Goal: Communication & Community: Participate in discussion

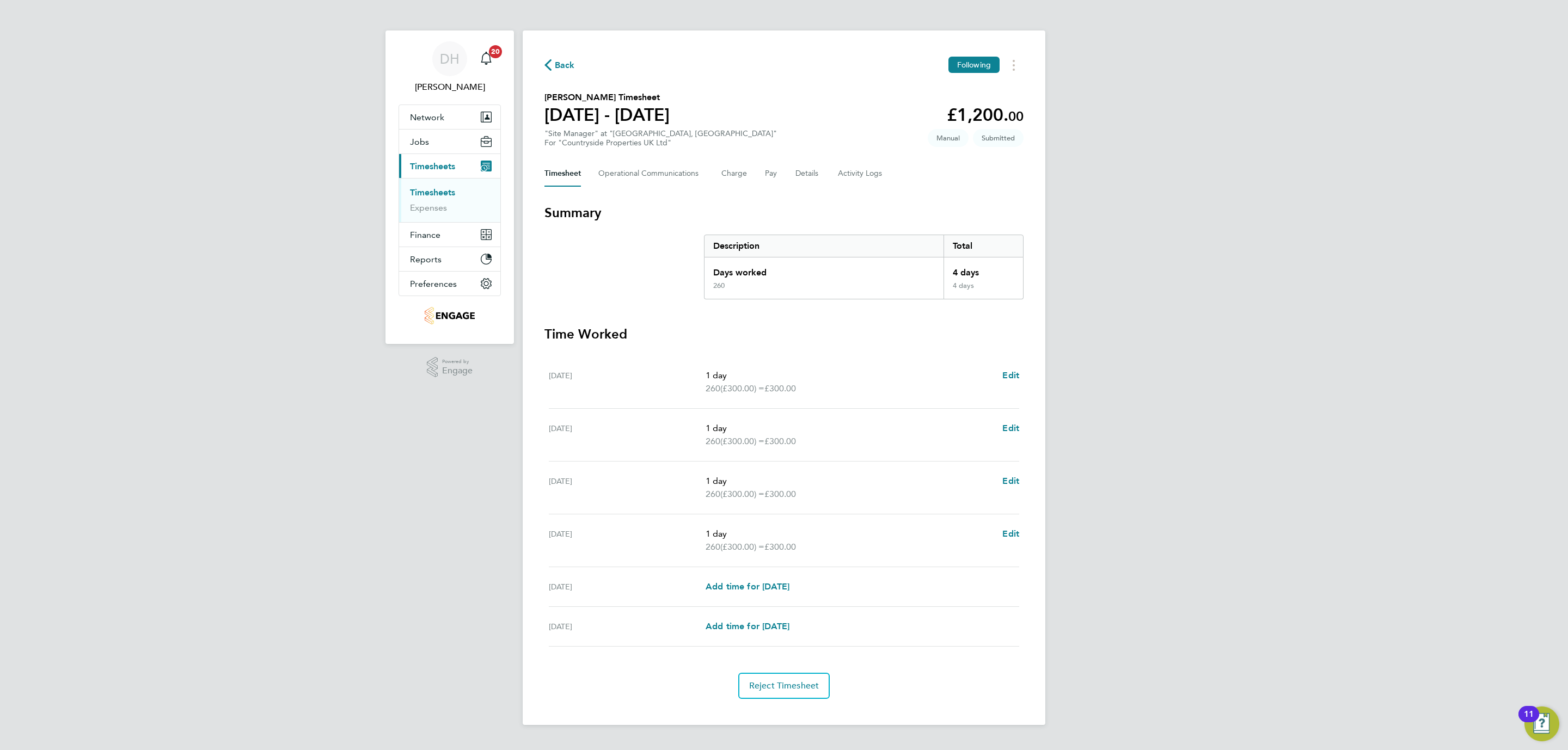
click at [266, 309] on div "DH [PERSON_NAME] Notifications 20 Applications: Network Team Members Businesses…" at bounding box center [784, 372] width 1568 height 743
click at [459, 188] on li "Timesheets" at bounding box center [450, 195] width 81 height 16
click at [448, 188] on link "Timesheets" at bounding box center [432, 192] width 45 height 10
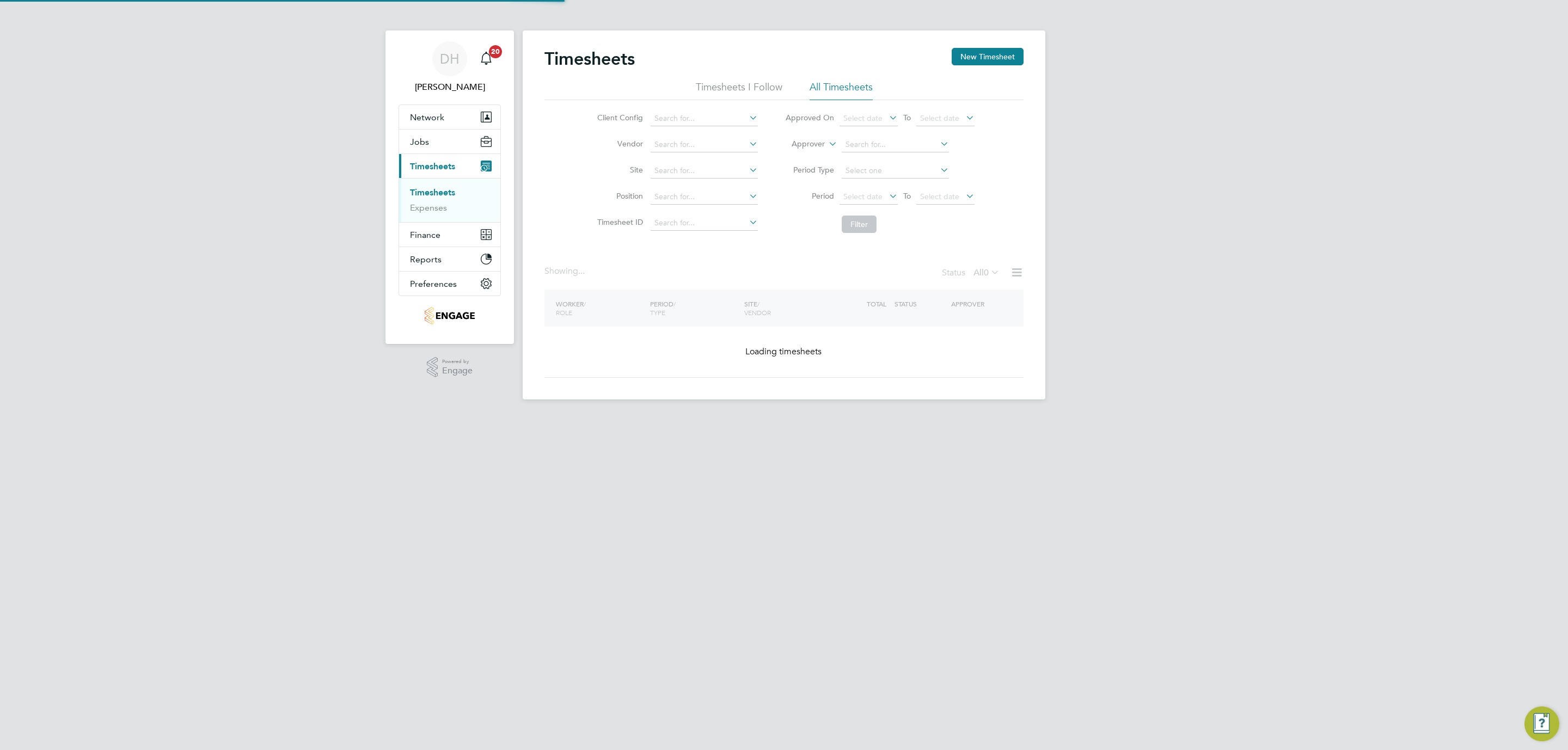
click at [1287, 217] on div "DH [PERSON_NAME] Notifications 20 Applications: Network Team Members Businesses…" at bounding box center [784, 209] width 1568 height 417
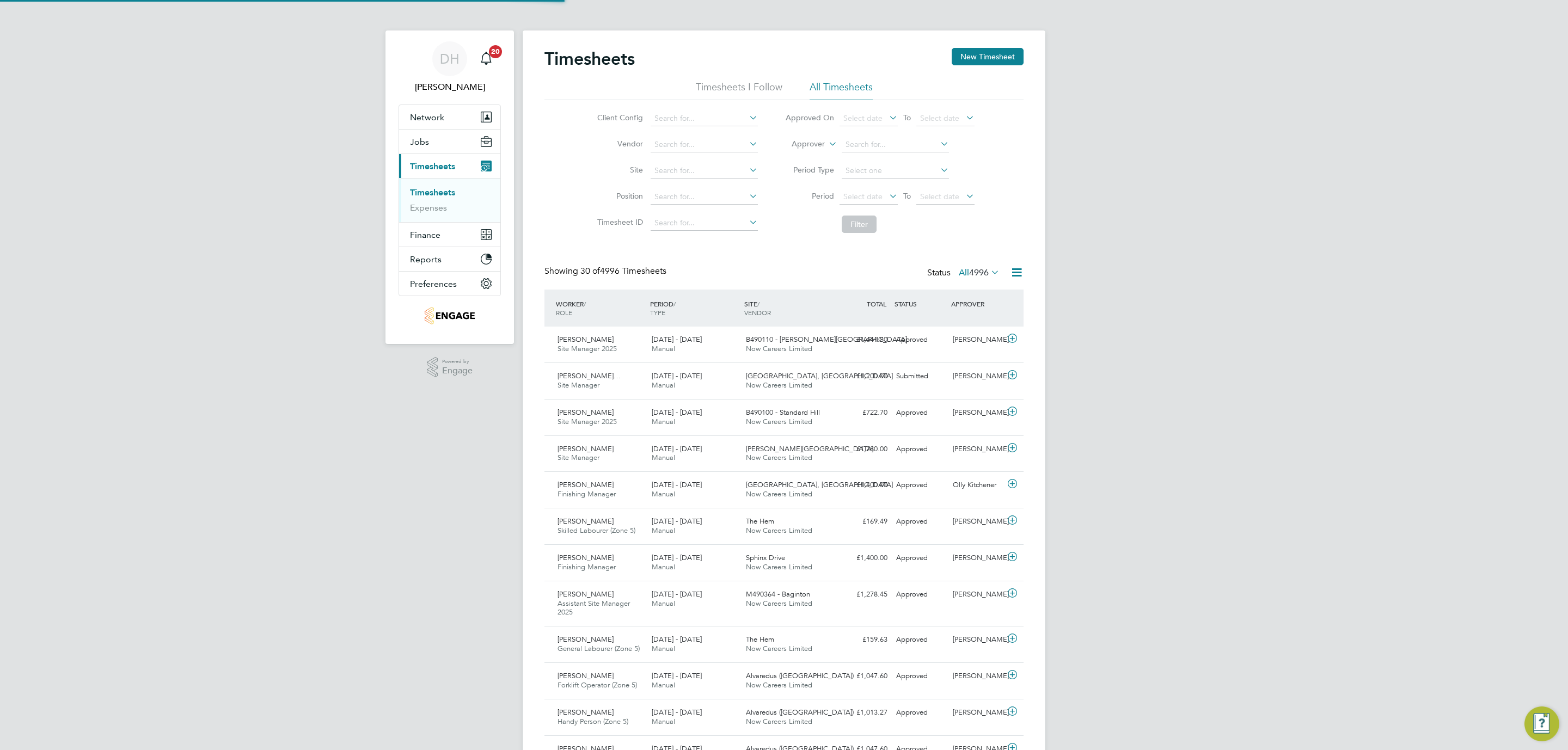
click at [980, 274] on span "4996" at bounding box center [978, 273] width 20 height 11
click at [964, 324] on li "Submitted" at bounding box center [964, 324] width 50 height 16
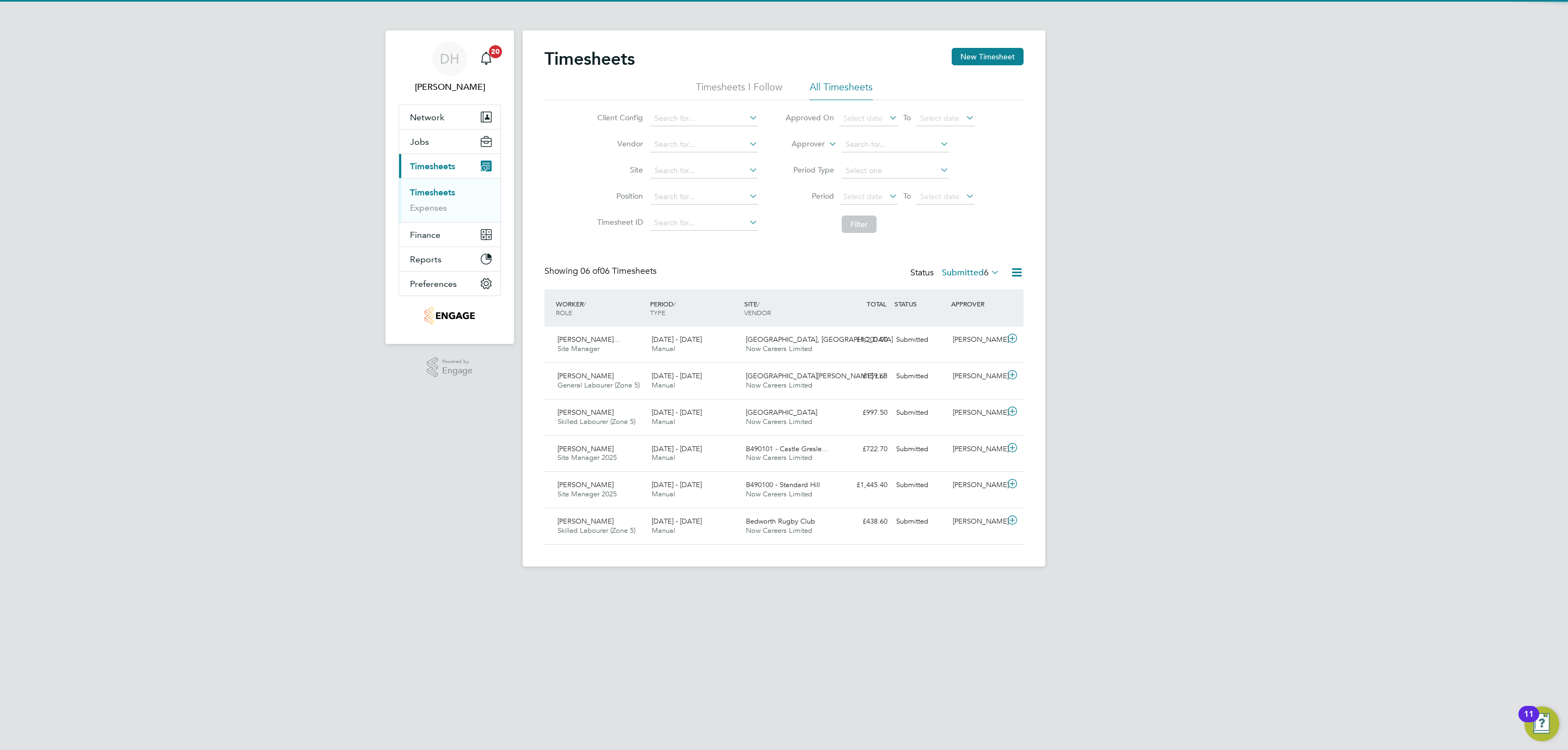
click at [1155, 322] on div "DH [PERSON_NAME] Notifications 20 Applications: Network Team Members Businesses…" at bounding box center [784, 292] width 1568 height 585
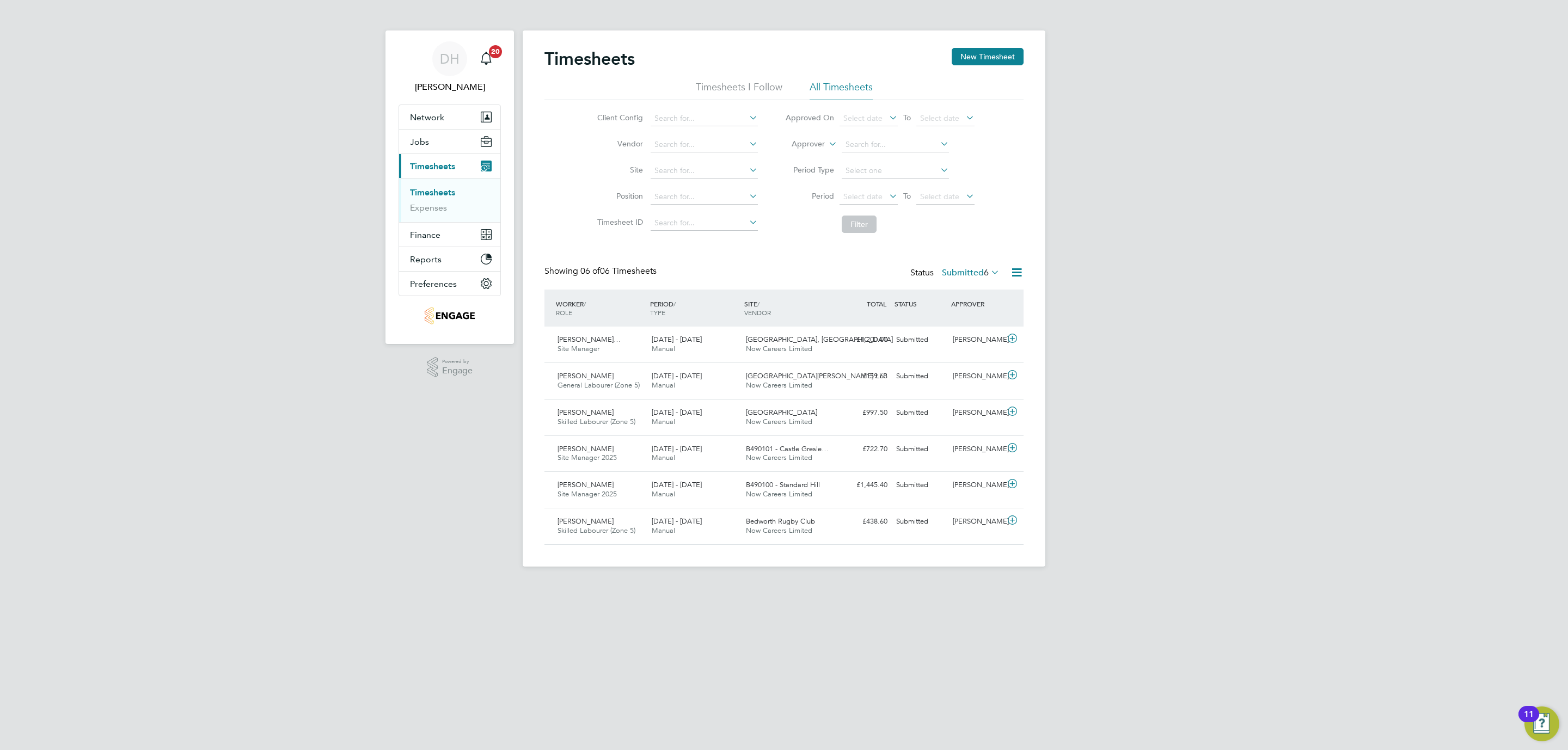
click at [657, 585] on html "DH [PERSON_NAME] Notifications 20 Applications: Network Team Members Businesses…" at bounding box center [784, 292] width 1568 height 585
click at [833, 455] on div "B490101 - Castle Gresle… Now Careers Limited" at bounding box center [788, 454] width 94 height 27
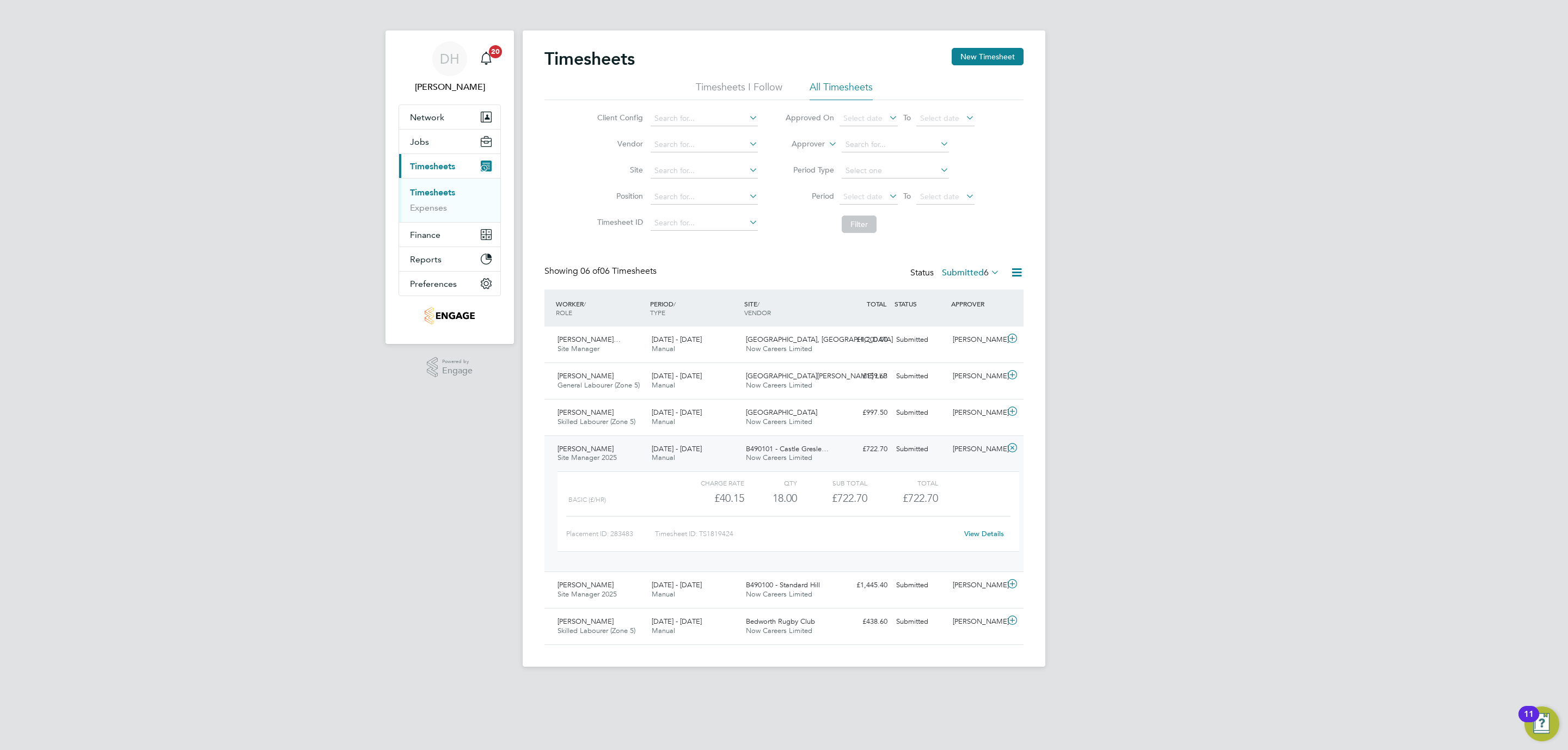
click at [833, 455] on div "B490101 - Castle Gresle… Now Careers Limited" at bounding box center [788, 454] width 94 height 27
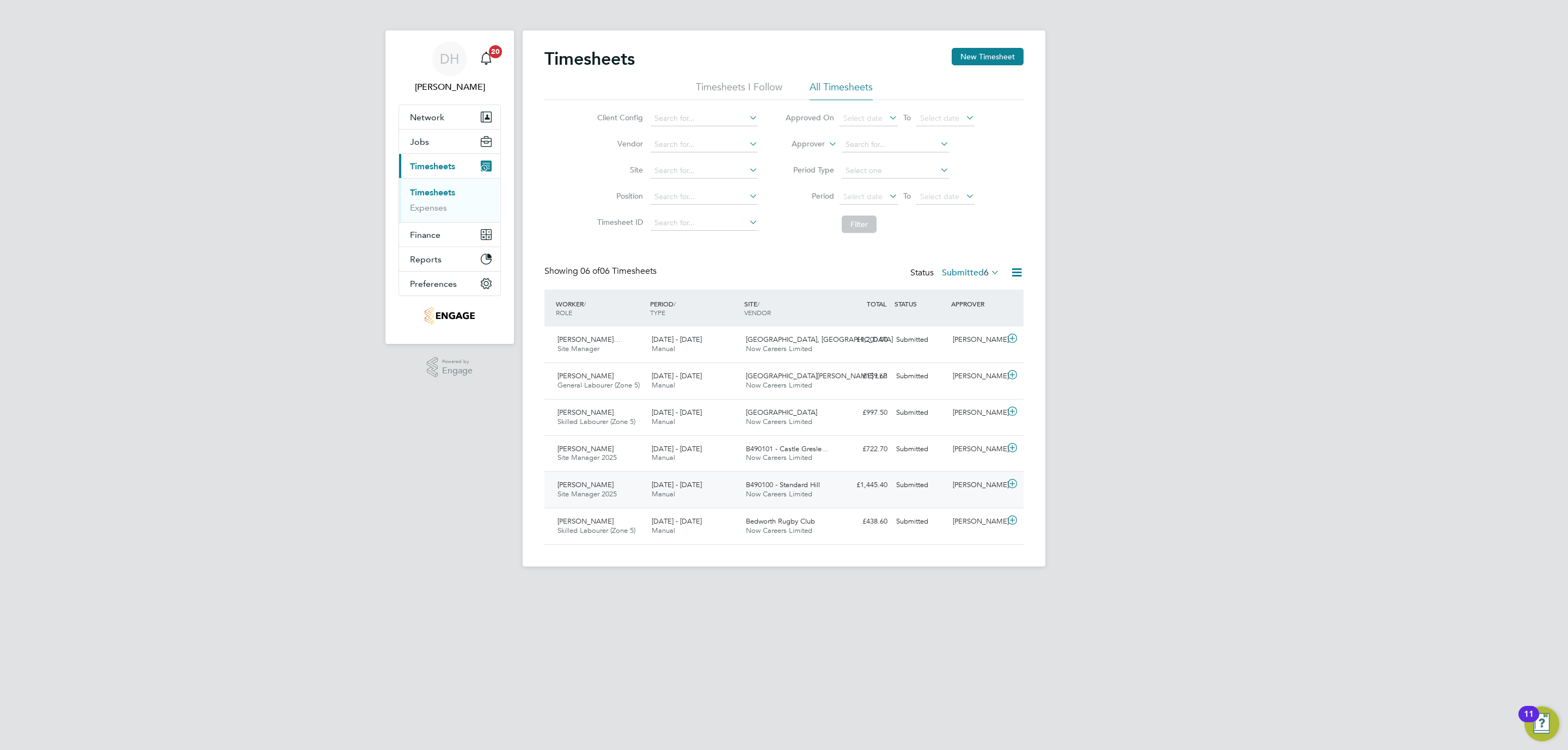
click at [836, 499] on div "[PERSON_NAME] Site Manager 2025 [DATE] - [DATE] [DATE] - [DATE] Manual B490100 …" at bounding box center [784, 489] width 479 height 36
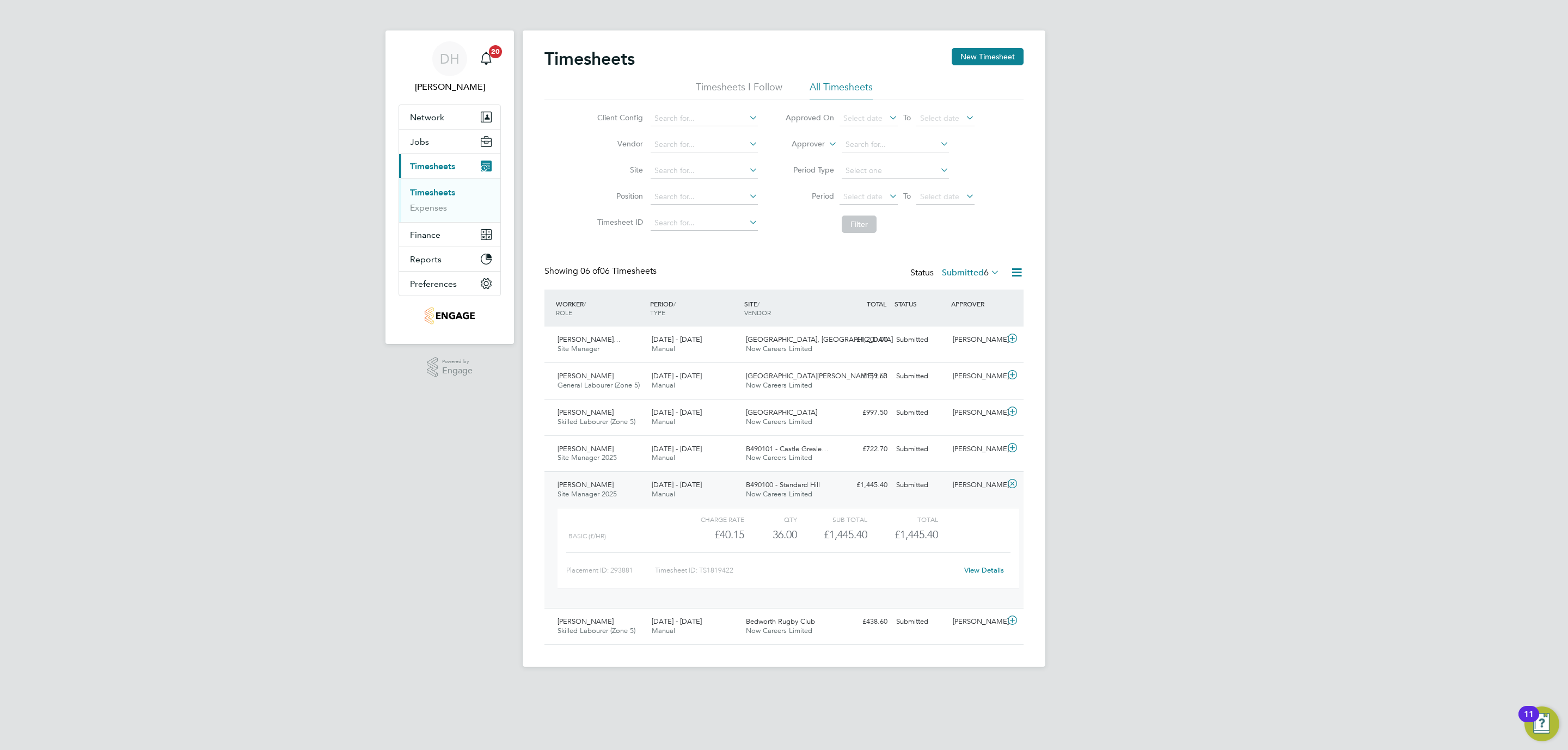
click at [836, 499] on div "[PERSON_NAME] Site Manager 2025 [DATE] - [DATE] [DATE] - [DATE] Manual B490100 …" at bounding box center [784, 540] width 479 height 137
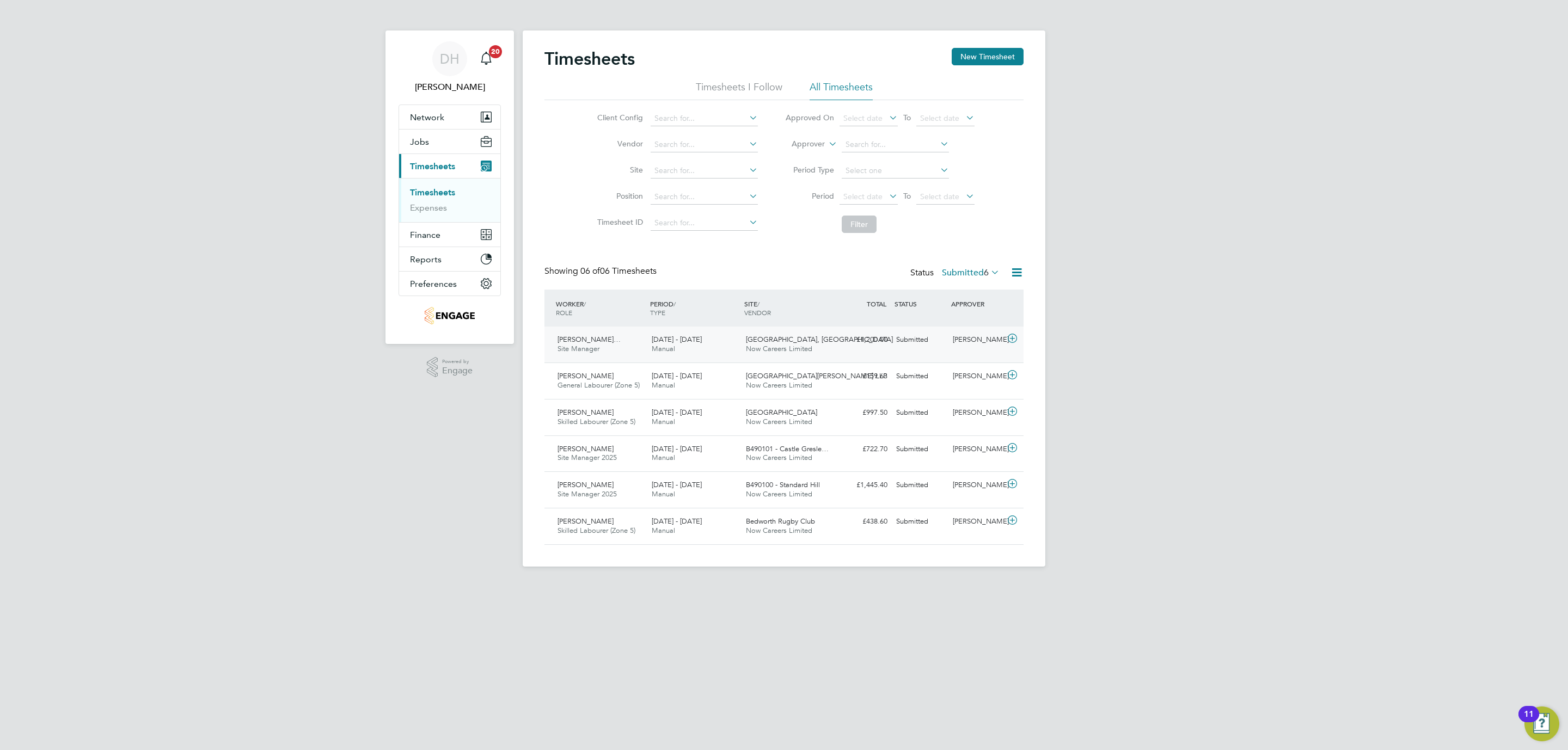
click at [927, 339] on div "Submitted" at bounding box center [920, 339] width 56 height 18
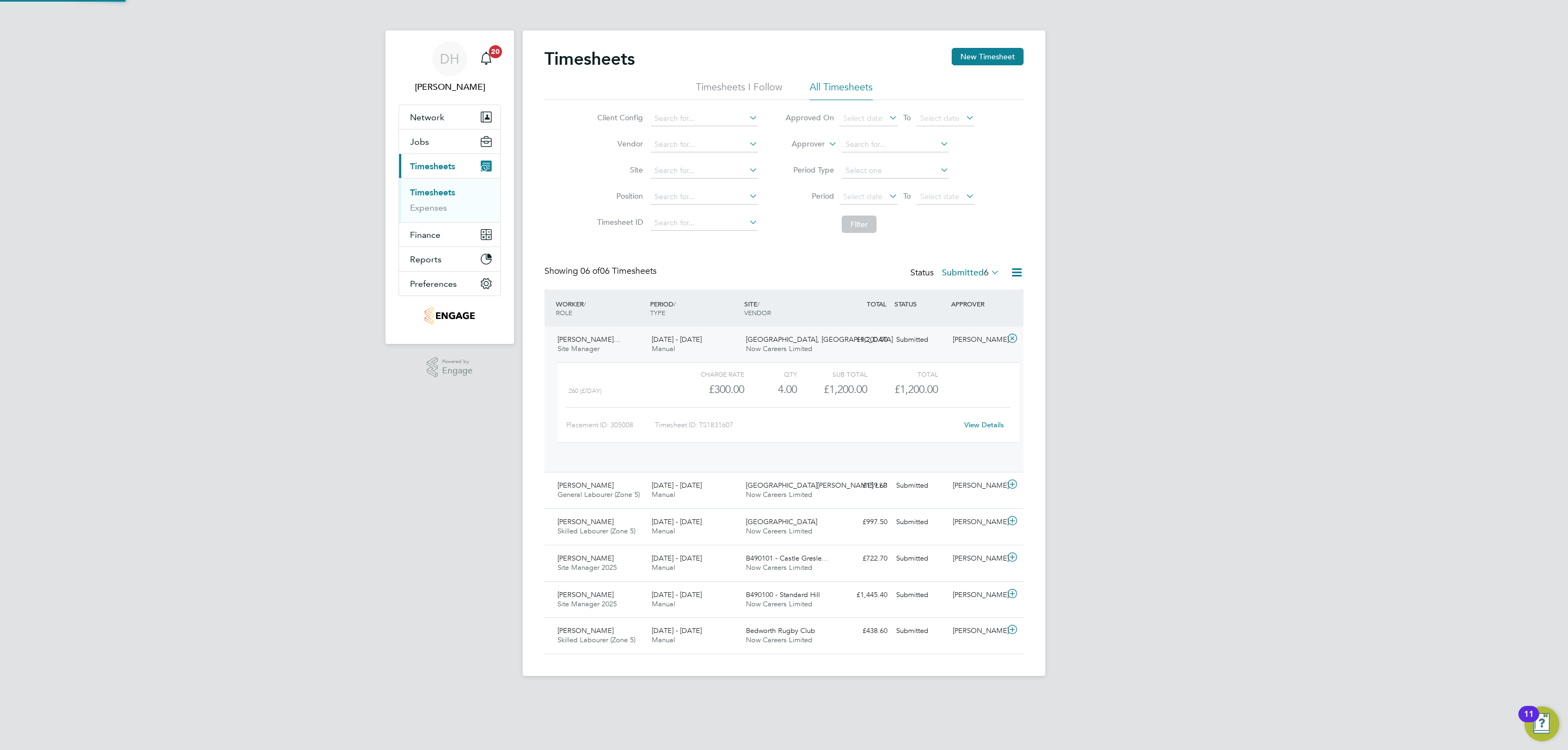
scroll to position [18, 106]
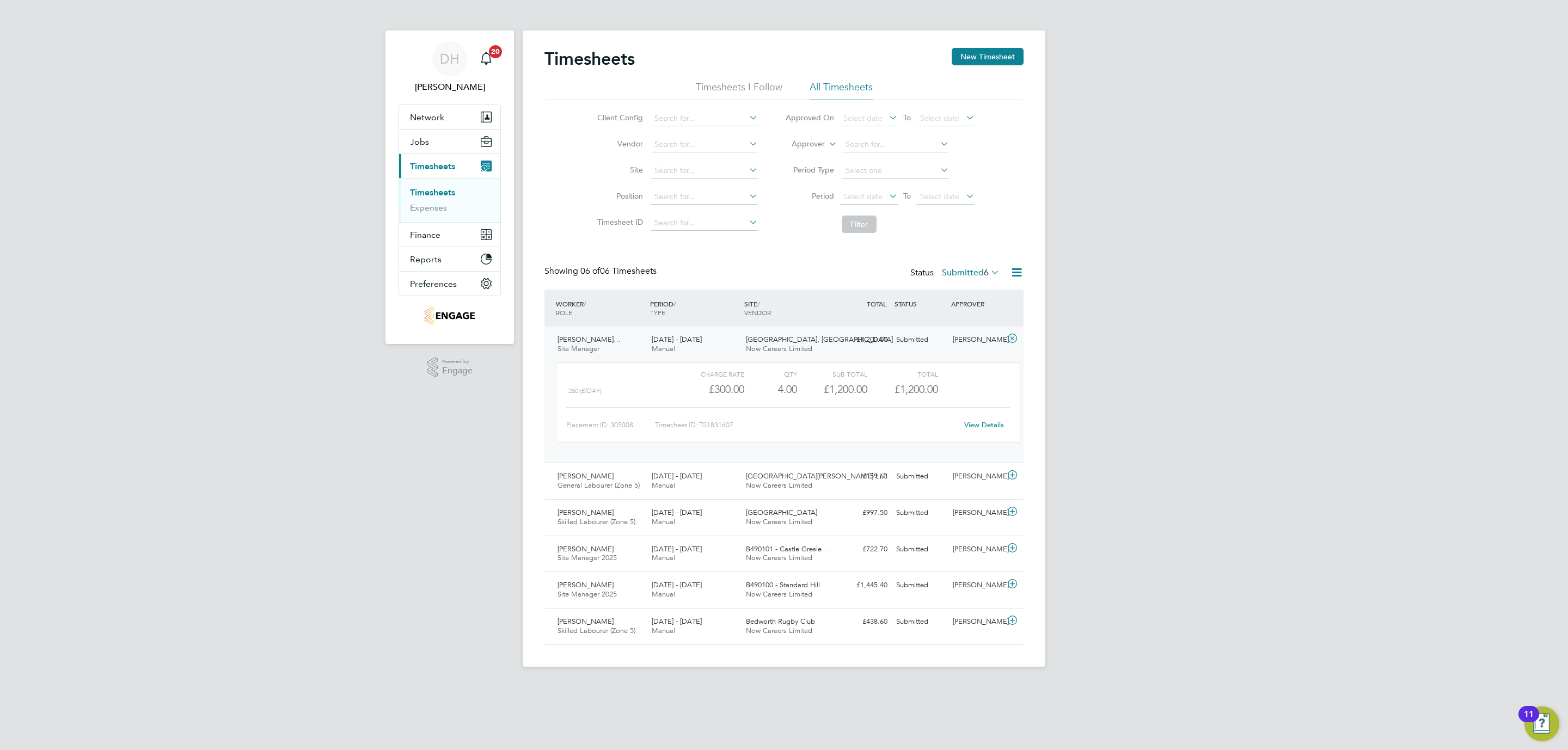
click at [969, 417] on div "Placement ID: 305008 Timesheet ID: TS1831607 View Details" at bounding box center [788, 420] width 444 height 27
click at [981, 428] on link "View Details" at bounding box center [984, 424] width 40 height 10
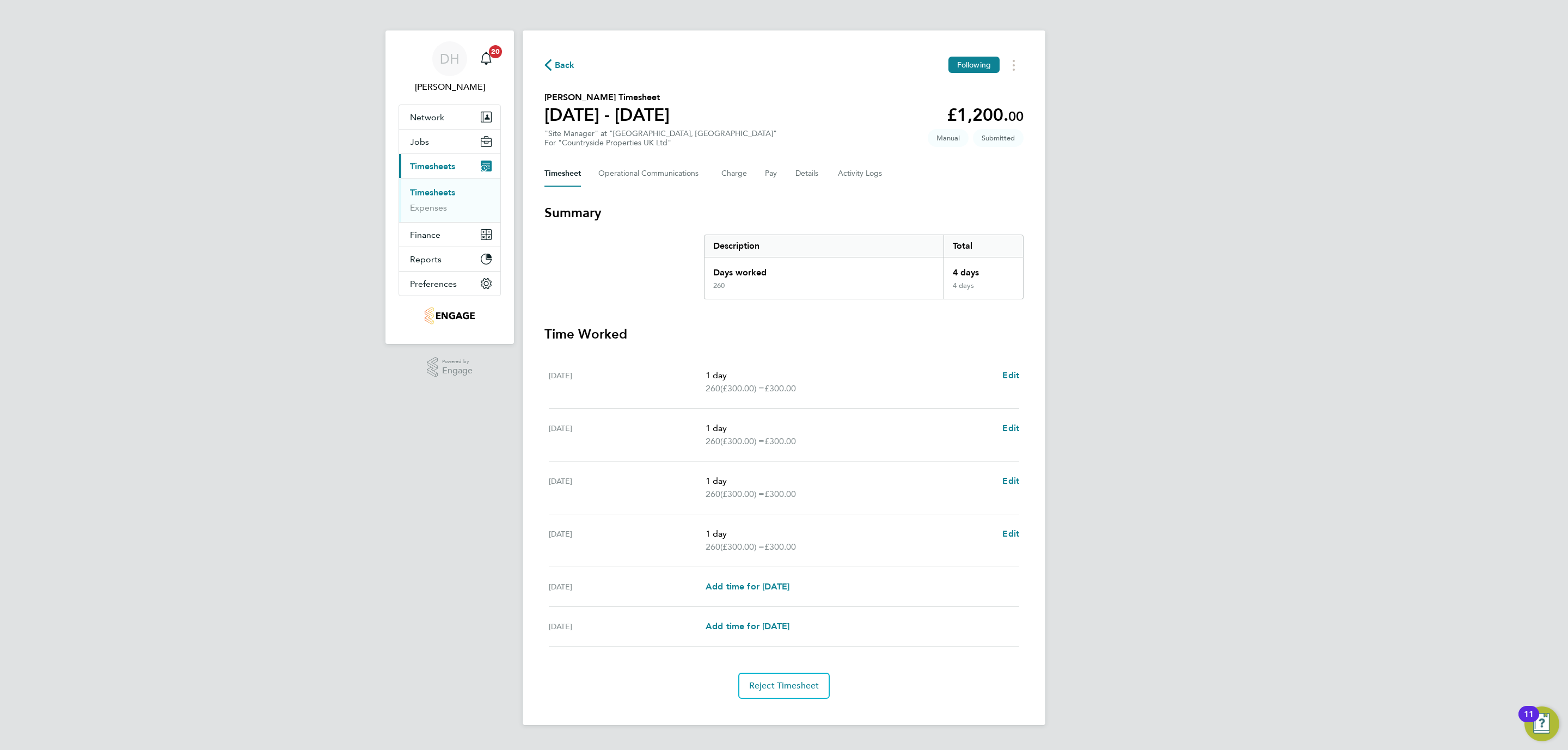
click at [488, 528] on div "DH [PERSON_NAME] Notifications 20 Applications: Network Team Members Businesses…" at bounding box center [784, 372] width 1568 height 743
click at [641, 179] on Communications-tab "Operational Communications" at bounding box center [651, 173] width 106 height 26
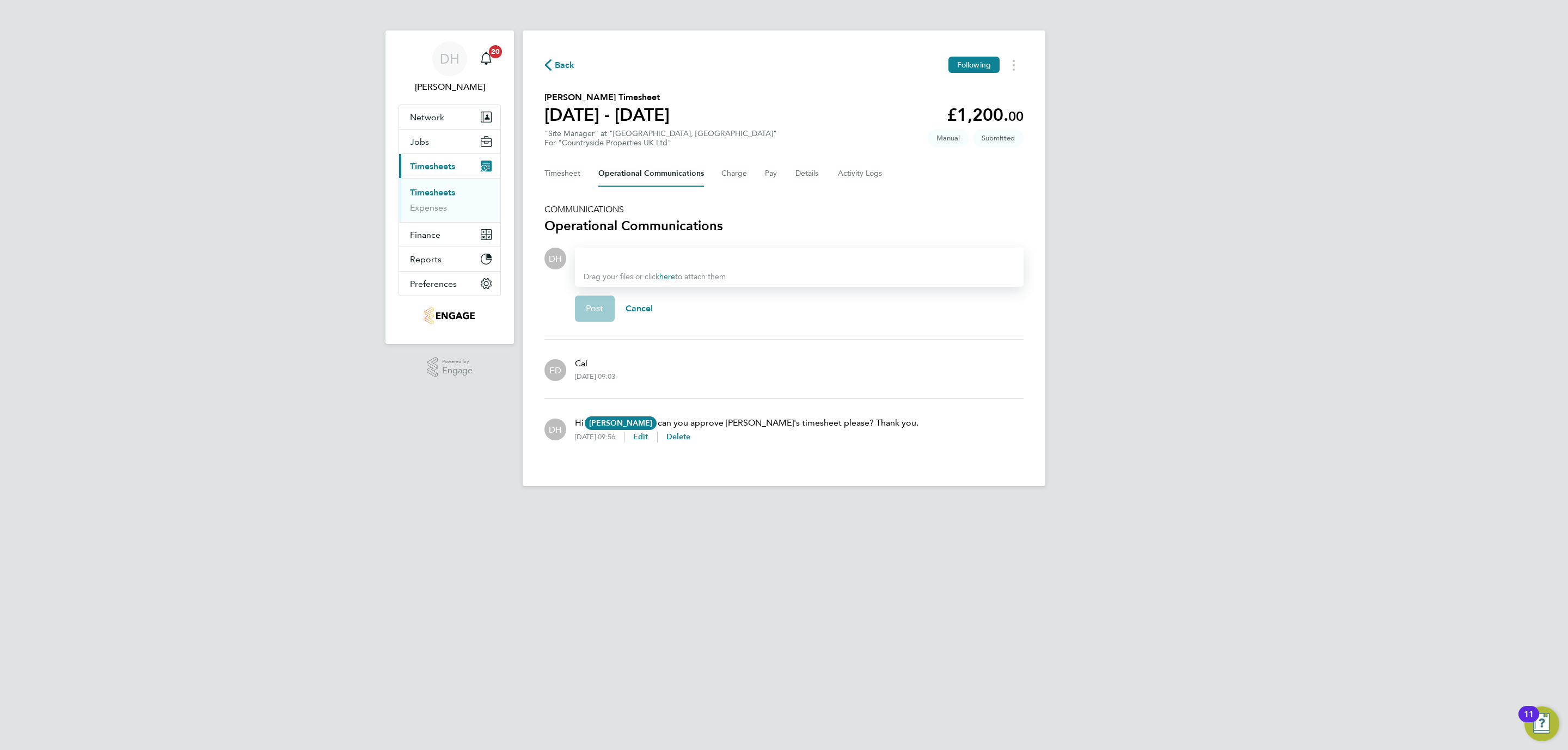
click at [656, 258] on div at bounding box center [799, 258] width 431 height 13
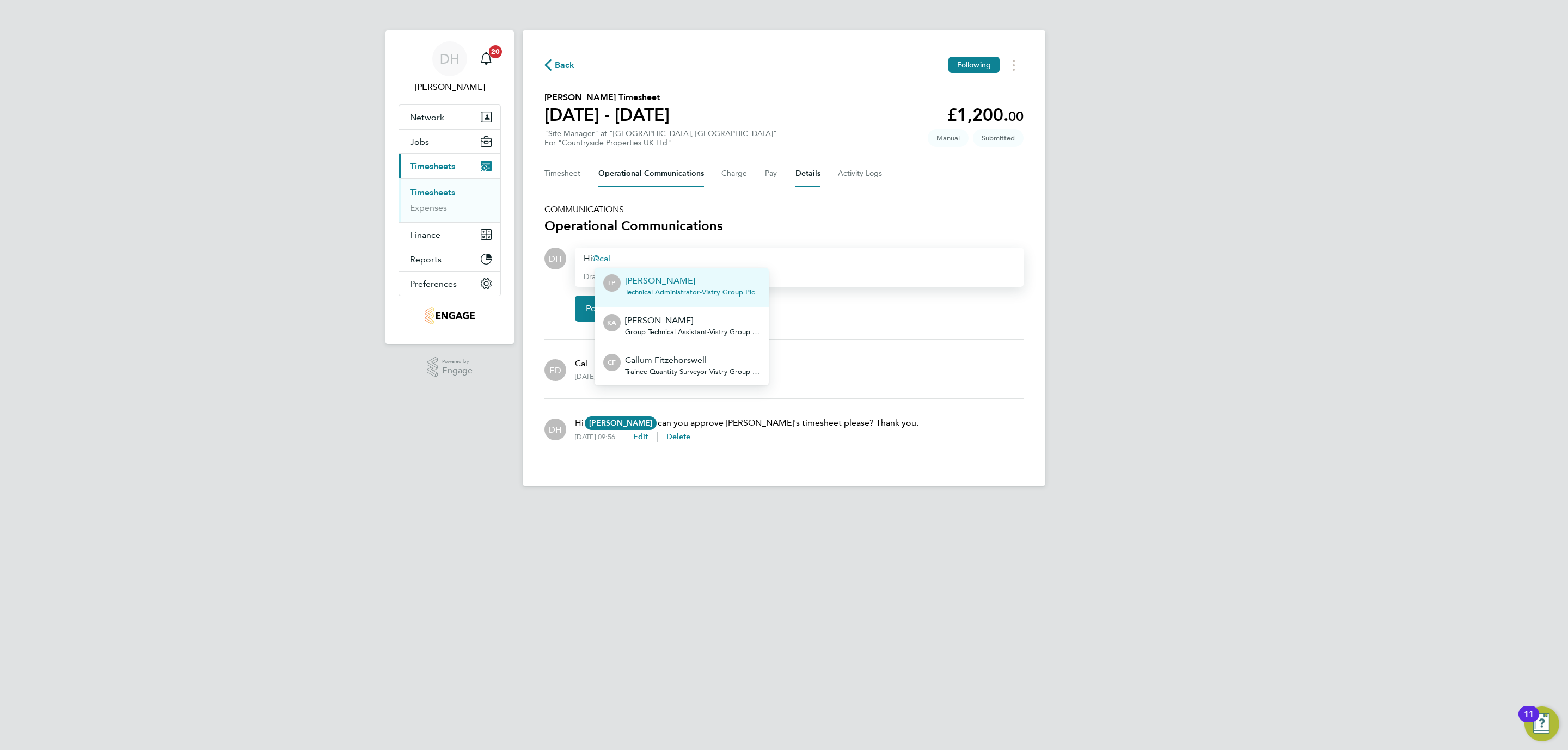
click at [807, 175] on button "Details" at bounding box center [807, 173] width 25 height 26
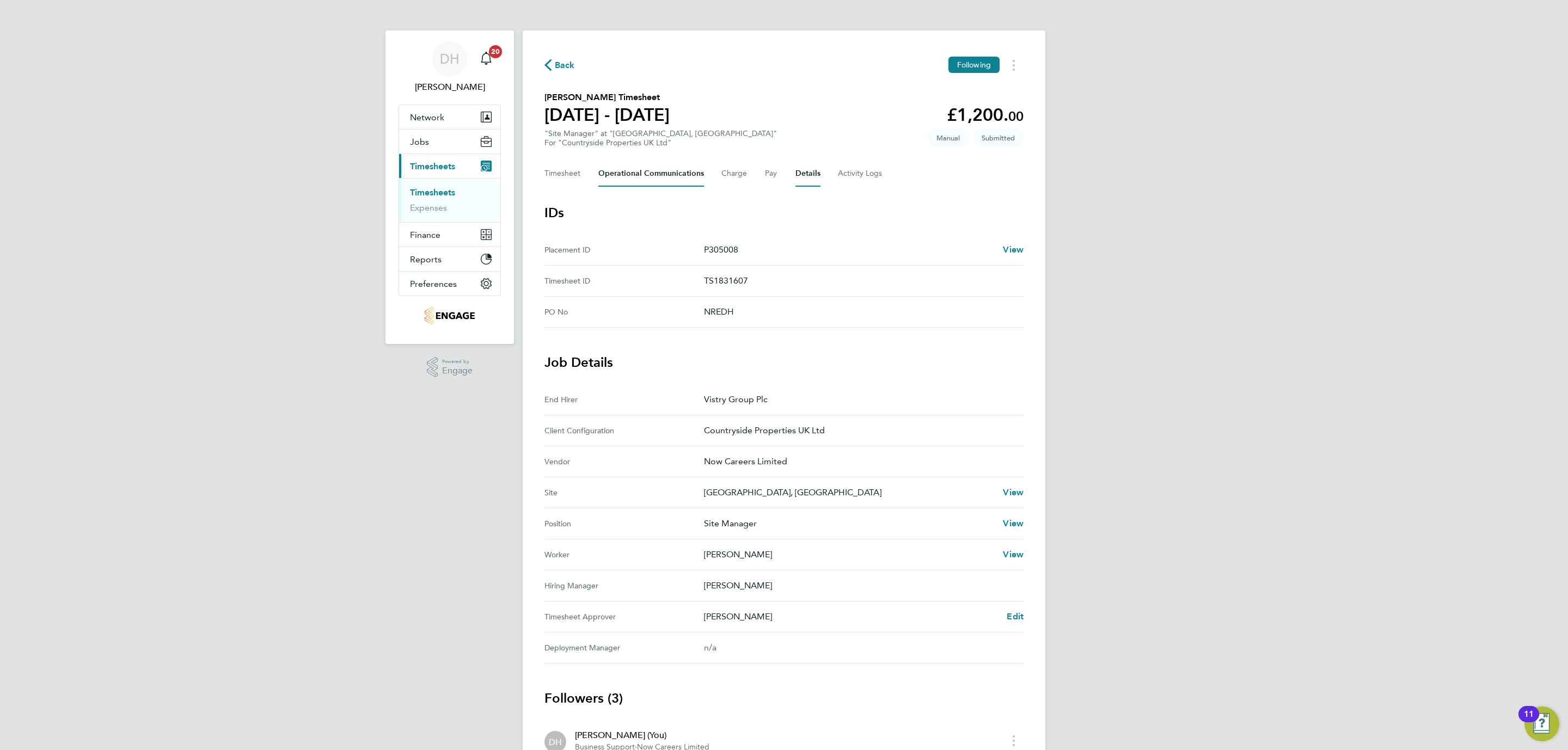
click at [672, 175] on Communications-tab "Operational Communications" at bounding box center [651, 173] width 106 height 26
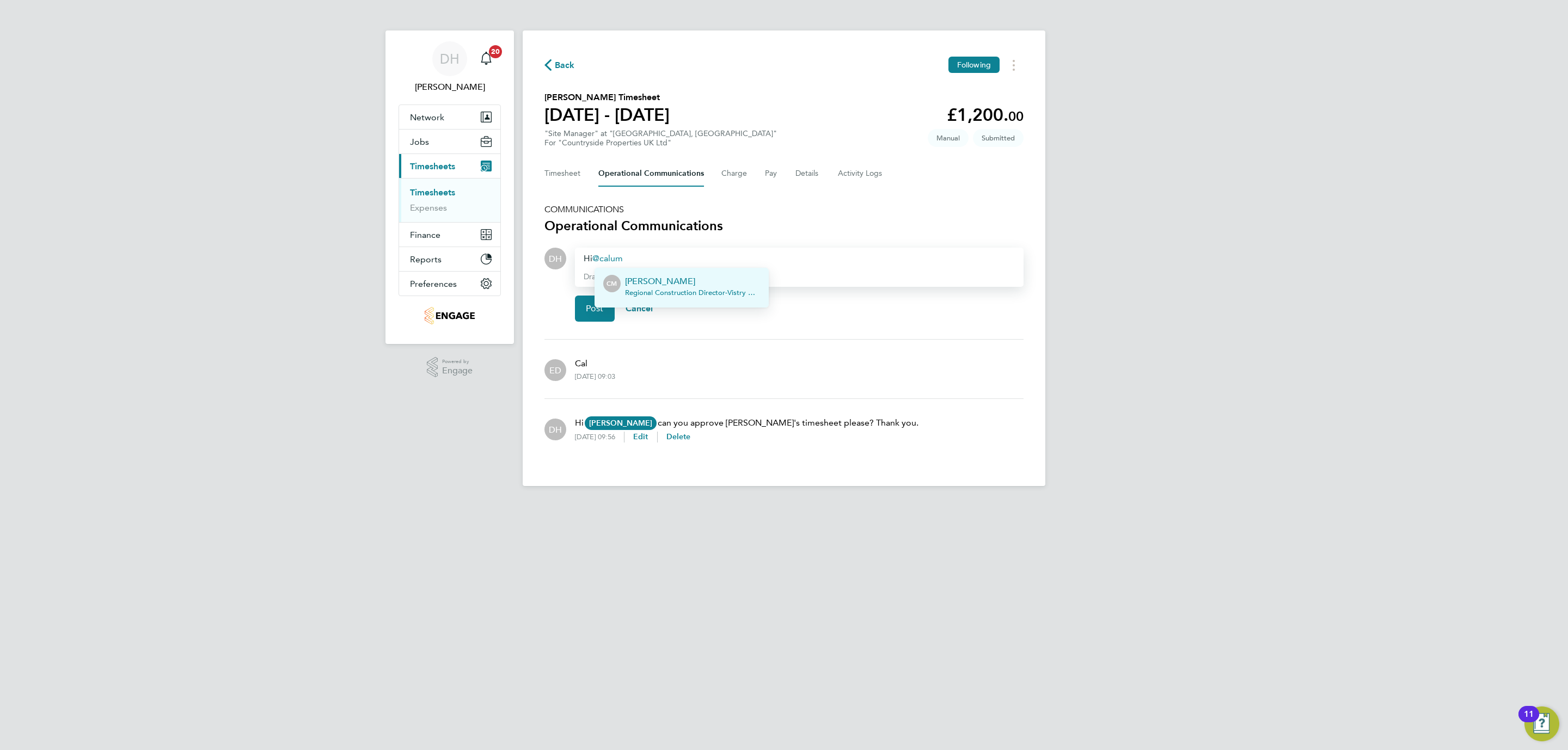
click at [648, 287] on div "Calum Madden Regional Construction Director - Vistry Group Plc" at bounding box center [693, 288] width 135 height 26
click at [593, 299] on button "Post" at bounding box center [595, 308] width 40 height 26
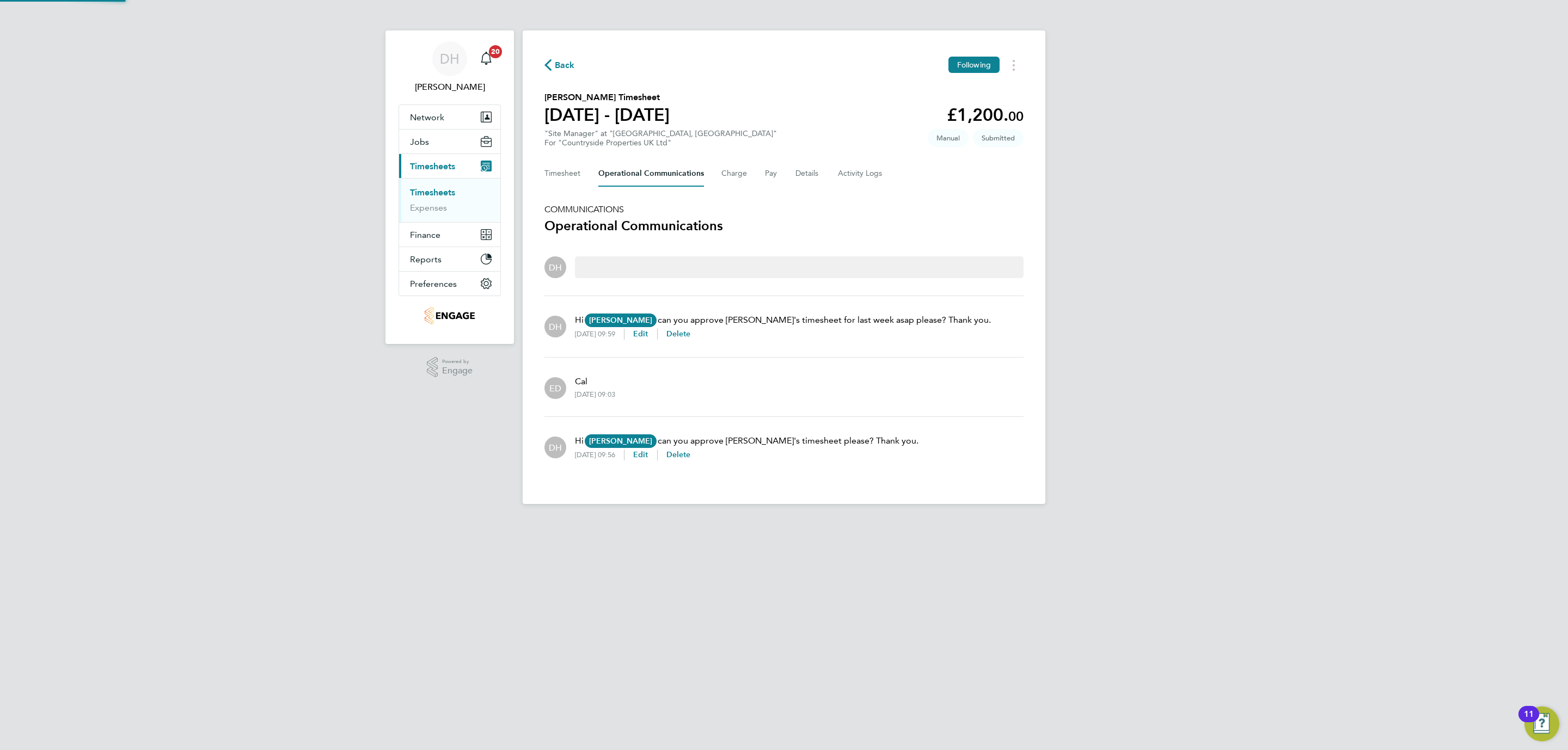
click at [310, 286] on div "DH Danielle Hughes Notifications 20 Applications: Network Team Members Business…" at bounding box center [784, 261] width 1568 height 521
